Goal: Information Seeking & Learning: Check status

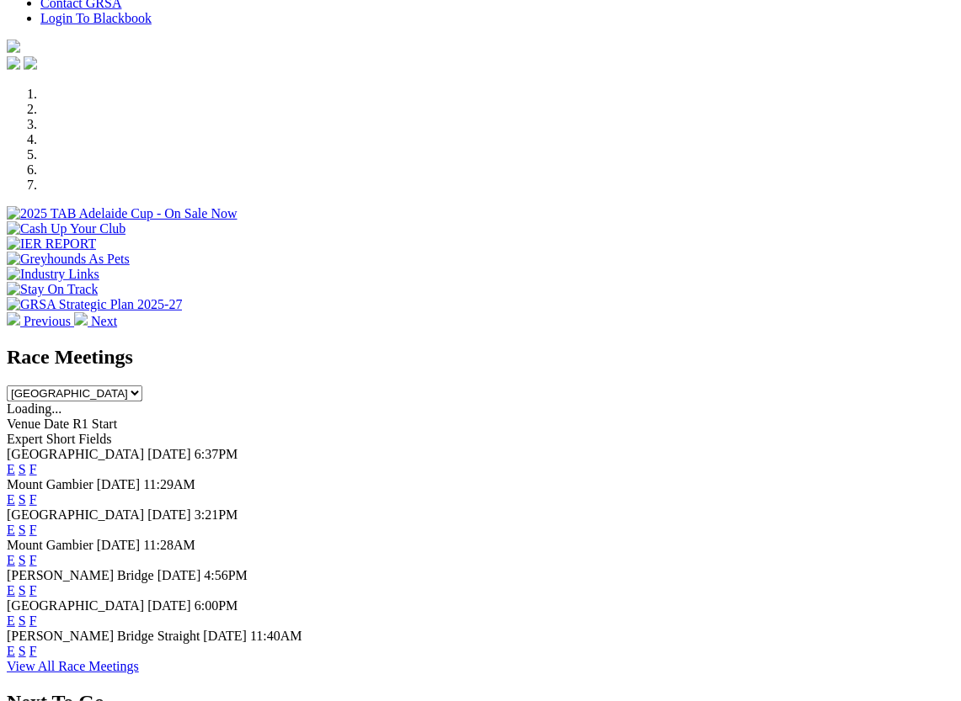
scroll to position [446, 0]
click at [37, 629] on link "F" at bounding box center [33, 650] width 8 height 14
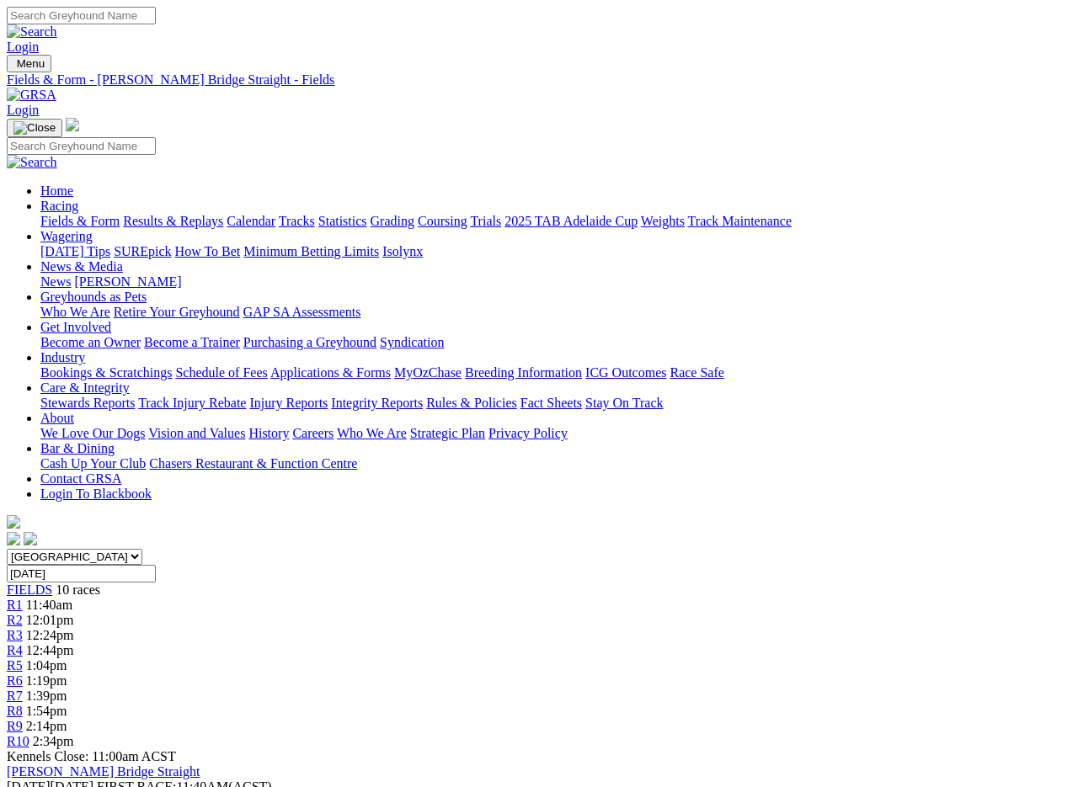
click at [199, 214] on link "Results & Replays" at bounding box center [173, 221] width 100 height 14
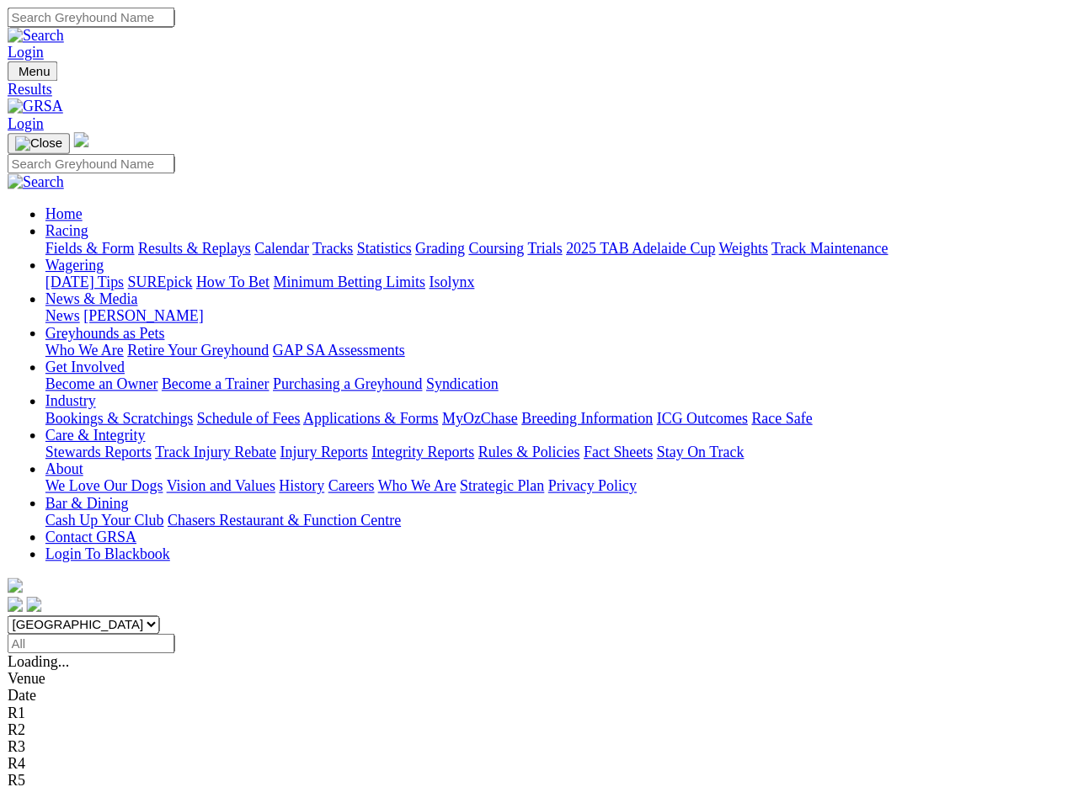
scroll to position [3, 0]
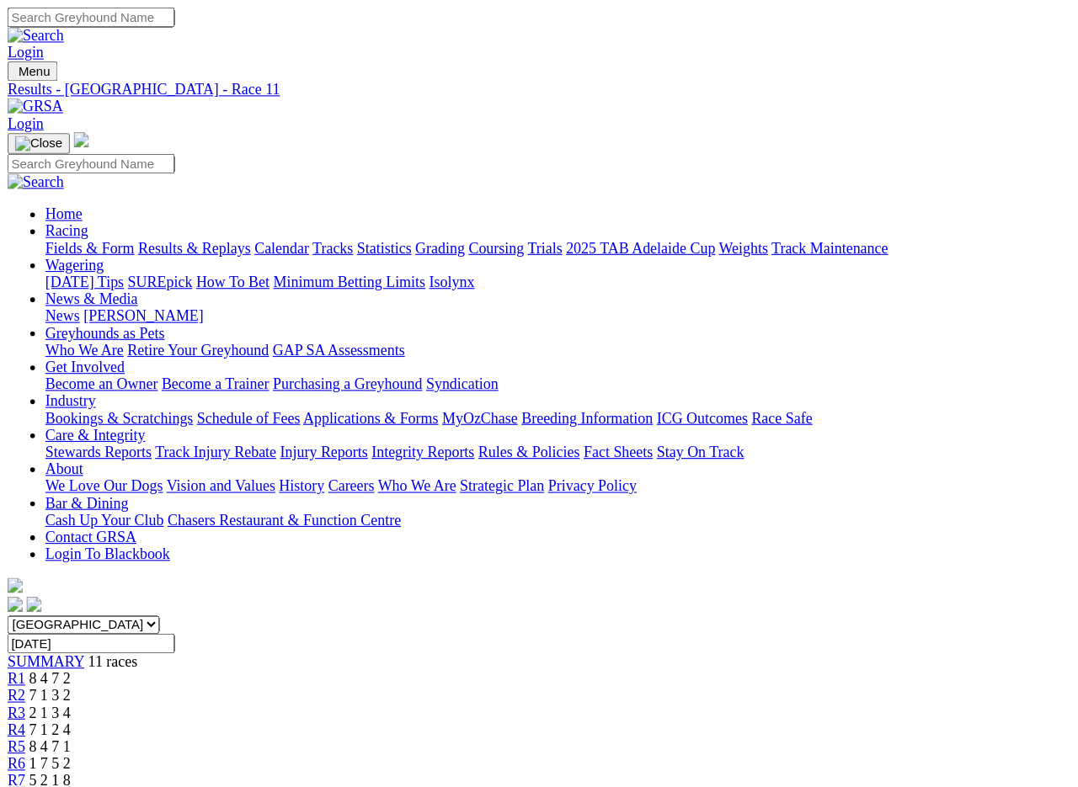
scroll to position [3, 0]
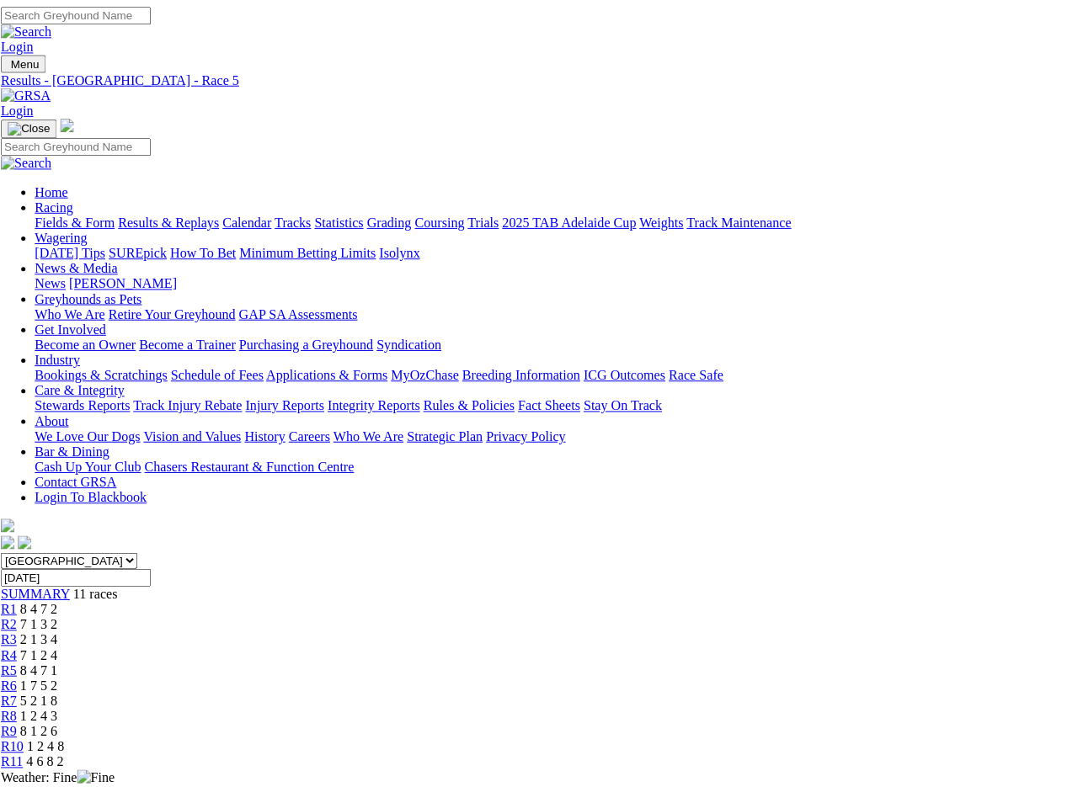
click at [59, 214] on link "Fields & Form" at bounding box center [79, 221] width 79 height 14
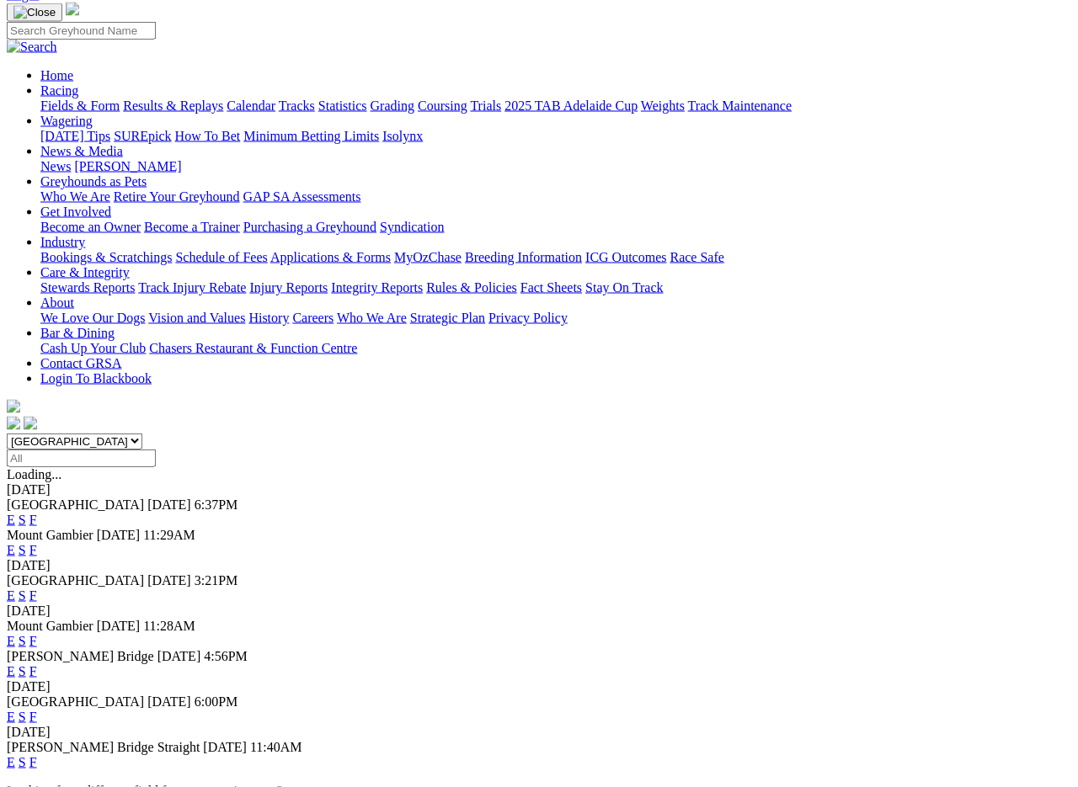
scroll to position [115, 0]
